Goal: Task Accomplishment & Management: Manage account settings

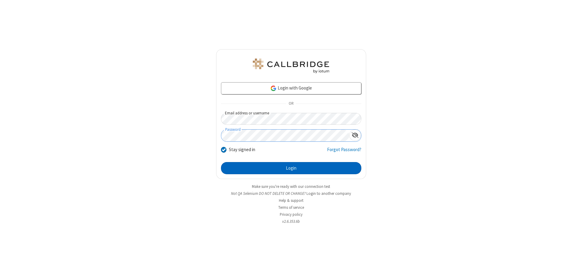
click at [291, 168] on button "Login" at bounding box center [291, 168] width 140 height 12
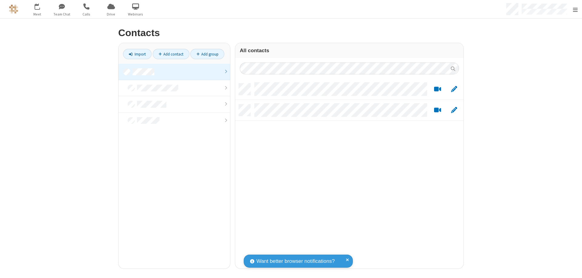
click at [172, 72] on link at bounding box center [175, 72] width 112 height 16
click at [169, 54] on link "Add contact" at bounding box center [171, 54] width 37 height 10
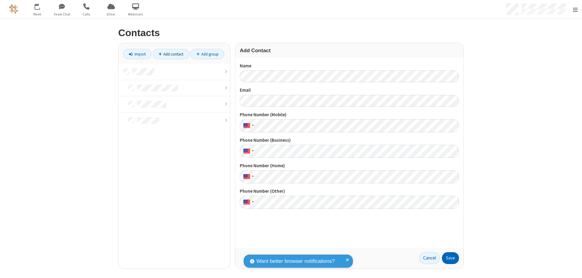
click at [448, 258] on button "Save" at bounding box center [450, 258] width 17 height 12
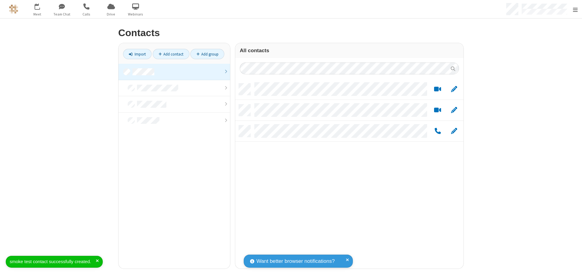
scroll to position [185, 224]
